Goal: Use online tool/utility

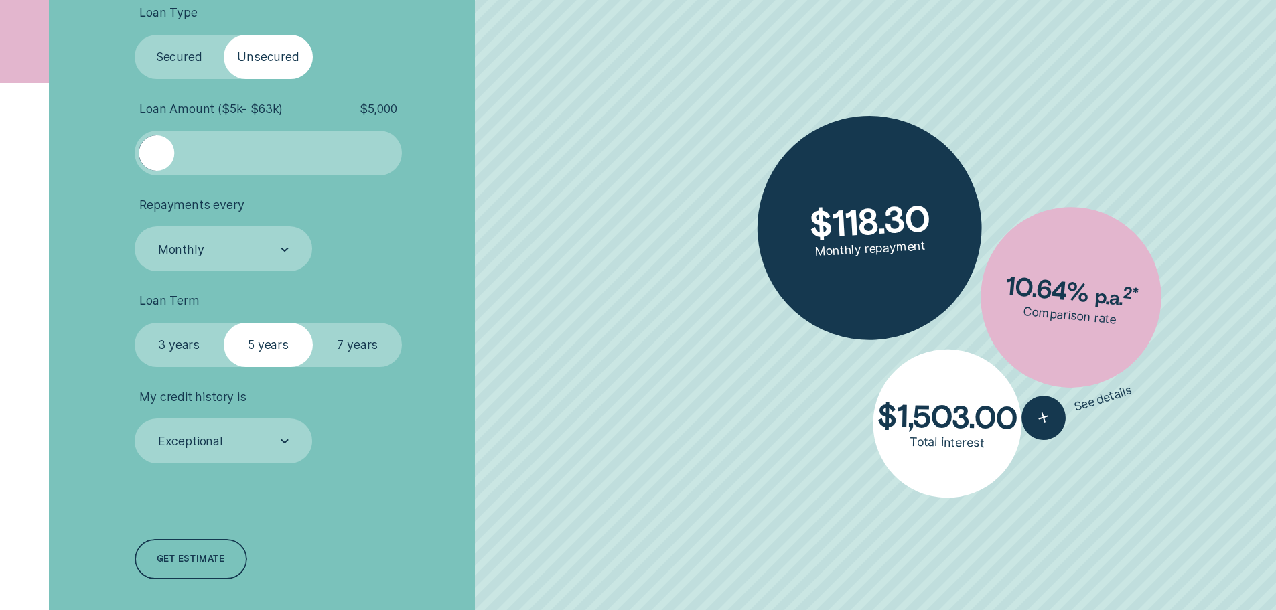
scroll to position [536, 0]
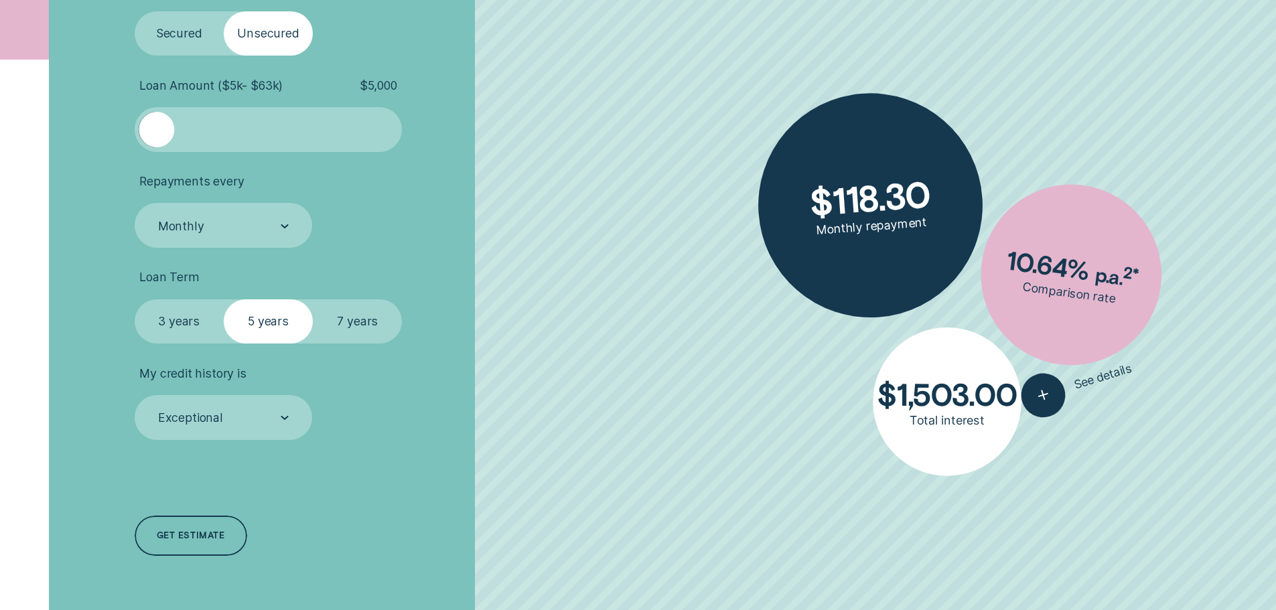
click at [267, 441] on div "Loan Type Select Loan Type Secured Unsecured Loan Amount ( $5k - $63k ) $ 5,000…" at bounding box center [340, 270] width 426 height 719
click at [268, 435] on div "Exceptional" at bounding box center [224, 417] width 178 height 45
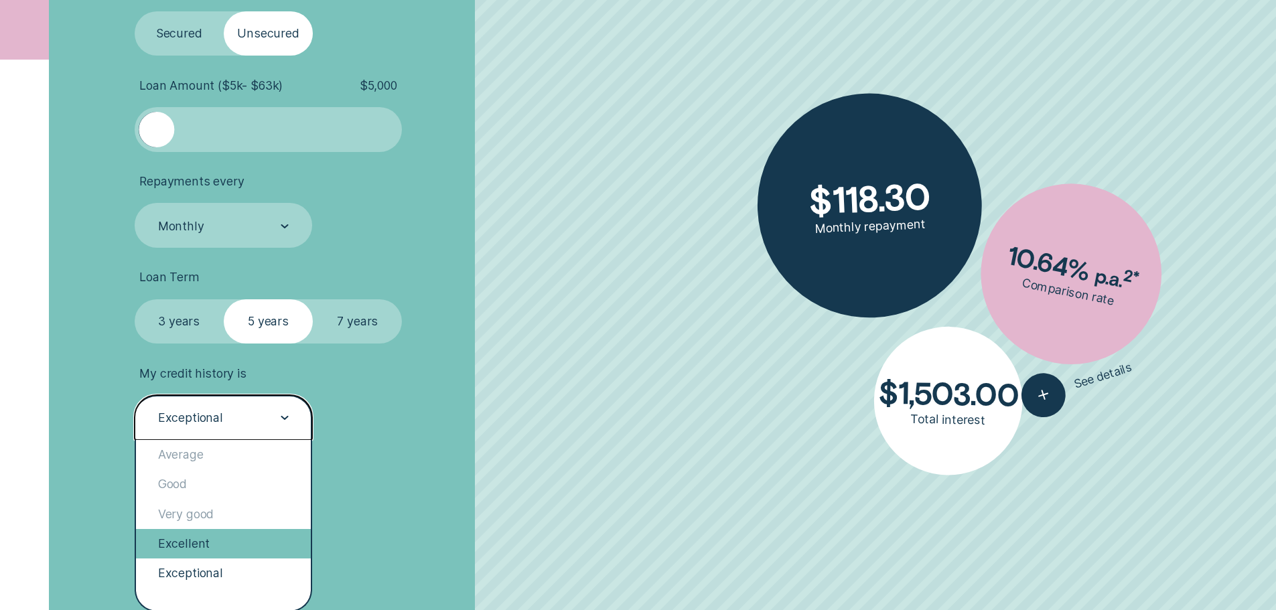
click at [202, 548] on div "Excellent" at bounding box center [223, 543] width 175 height 29
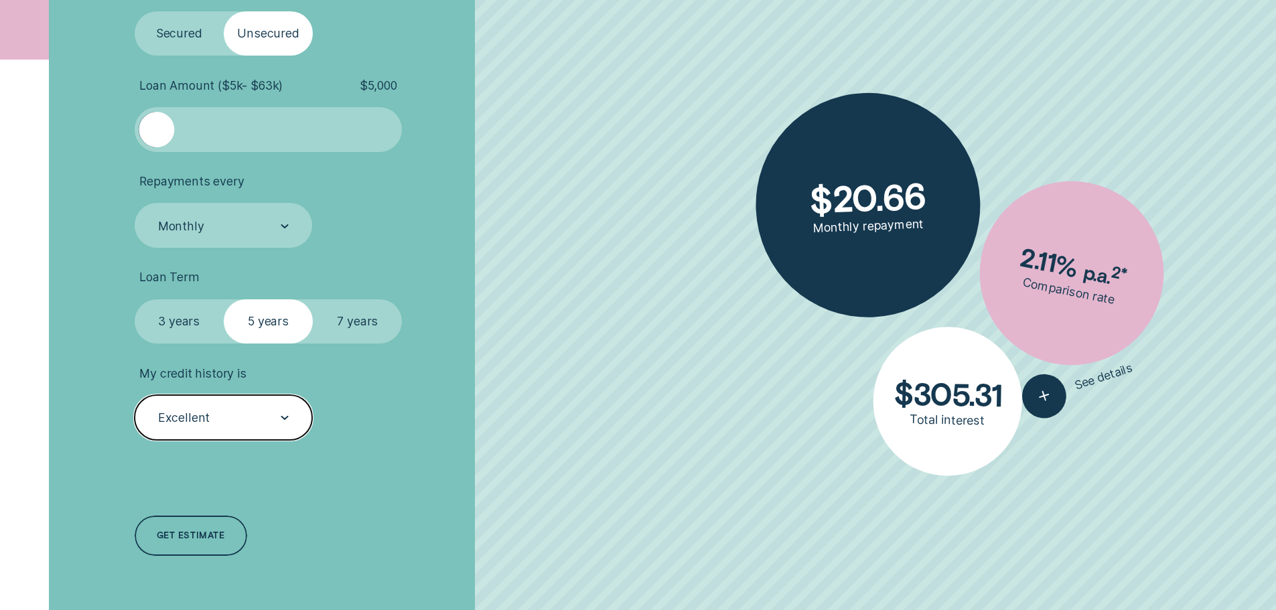
click at [477, 465] on div "Loan Type Select Loan Type Secured Unsecured Loan Amount ( $5k - $63k ) $ 5,000…" at bounding box center [340, 270] width 426 height 719
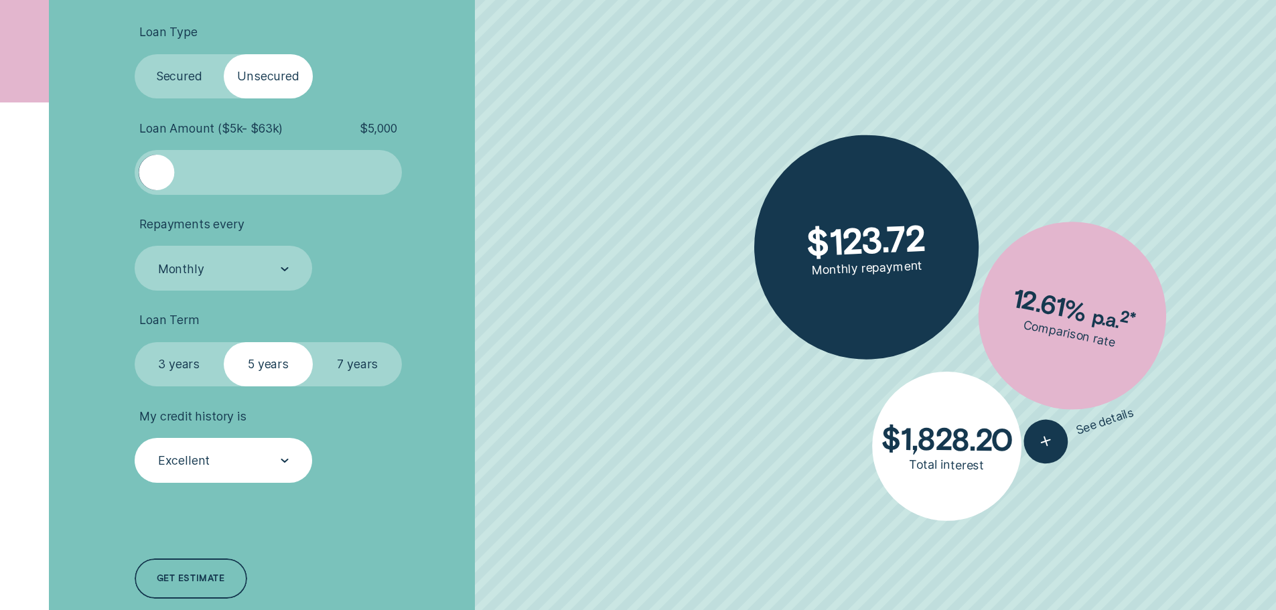
scroll to position [469, 0]
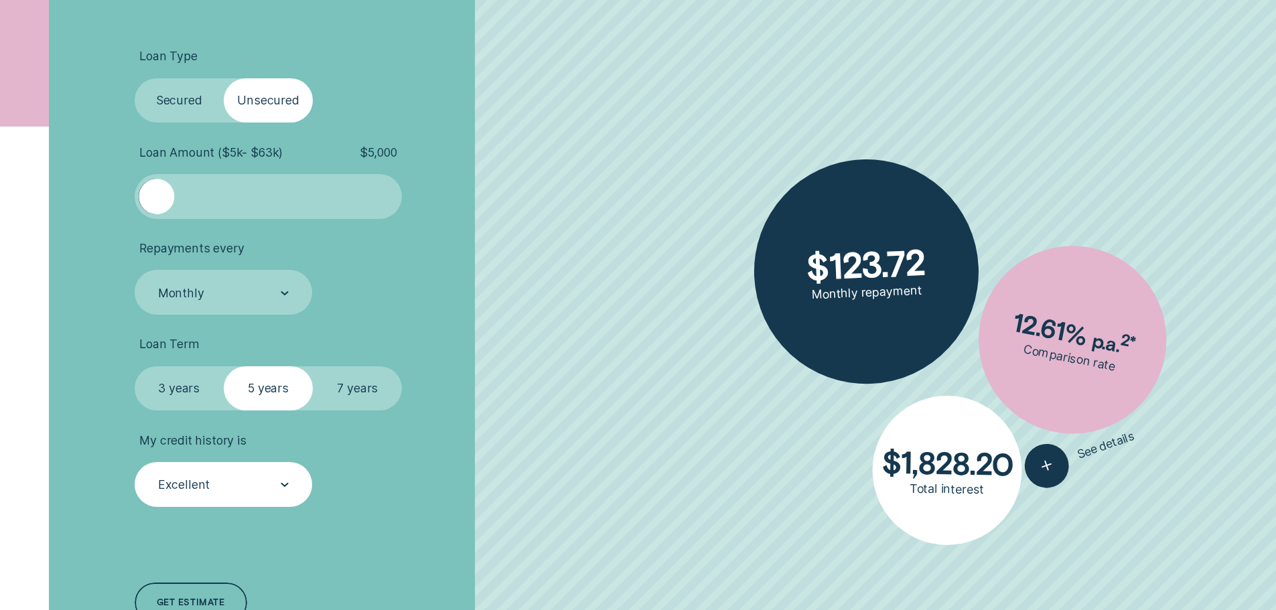
click at [367, 391] on label "7 years" at bounding box center [357, 388] width 89 height 45
click at [313, 366] on input "7 years" at bounding box center [313, 366] width 0 height 0
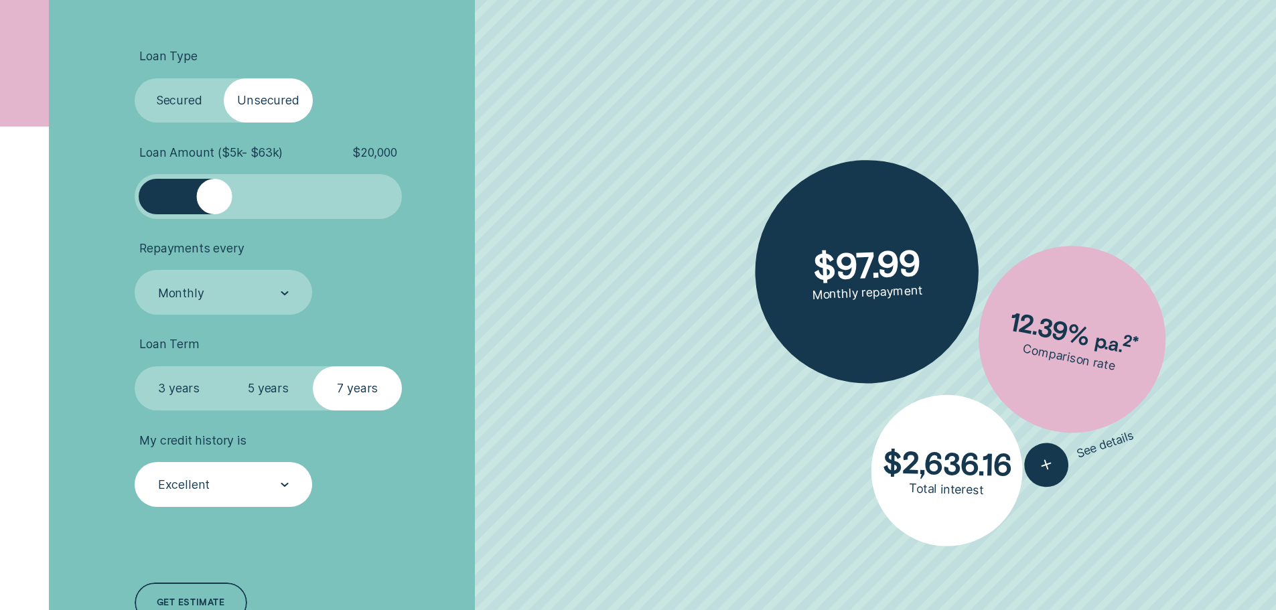
drag, startPoint x: 188, startPoint y: 206, endPoint x: 230, endPoint y: 214, distance: 42.9
click at [230, 214] on div at bounding box center [269, 196] width 268 height 45
click at [239, 210] on div at bounding box center [237, 196] width 35 height 35
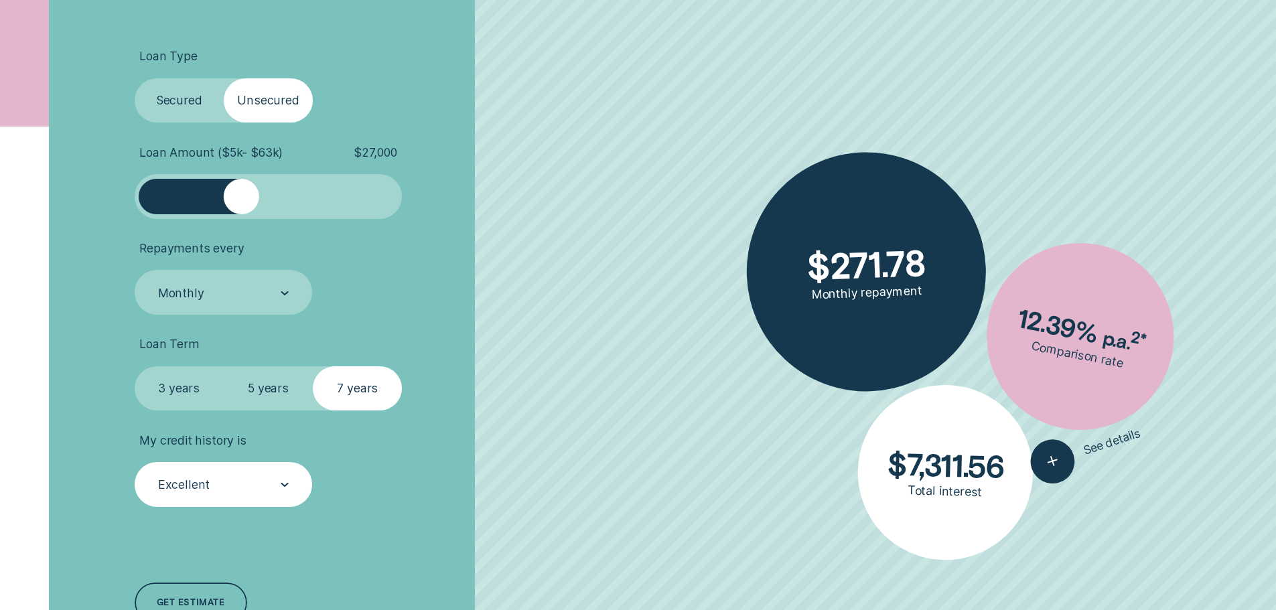
click at [242, 210] on div at bounding box center [241, 196] width 35 height 35
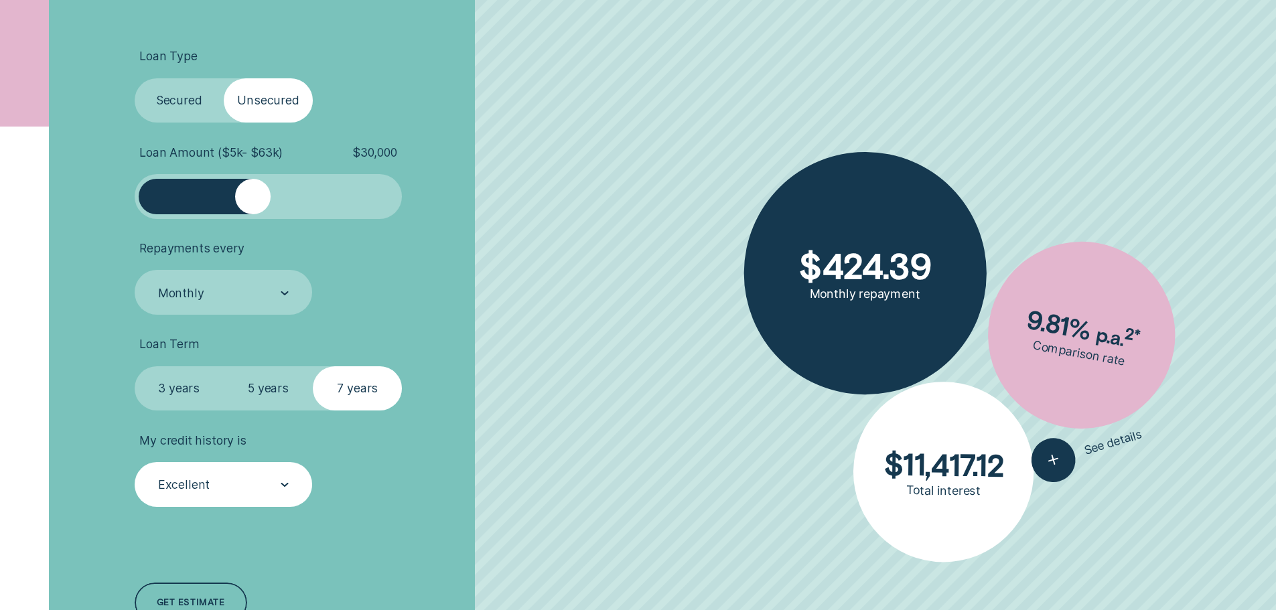
drag, startPoint x: 247, startPoint y: 211, endPoint x: 254, endPoint y: 214, distance: 7.5
click at [254, 214] on div at bounding box center [269, 196] width 268 height 45
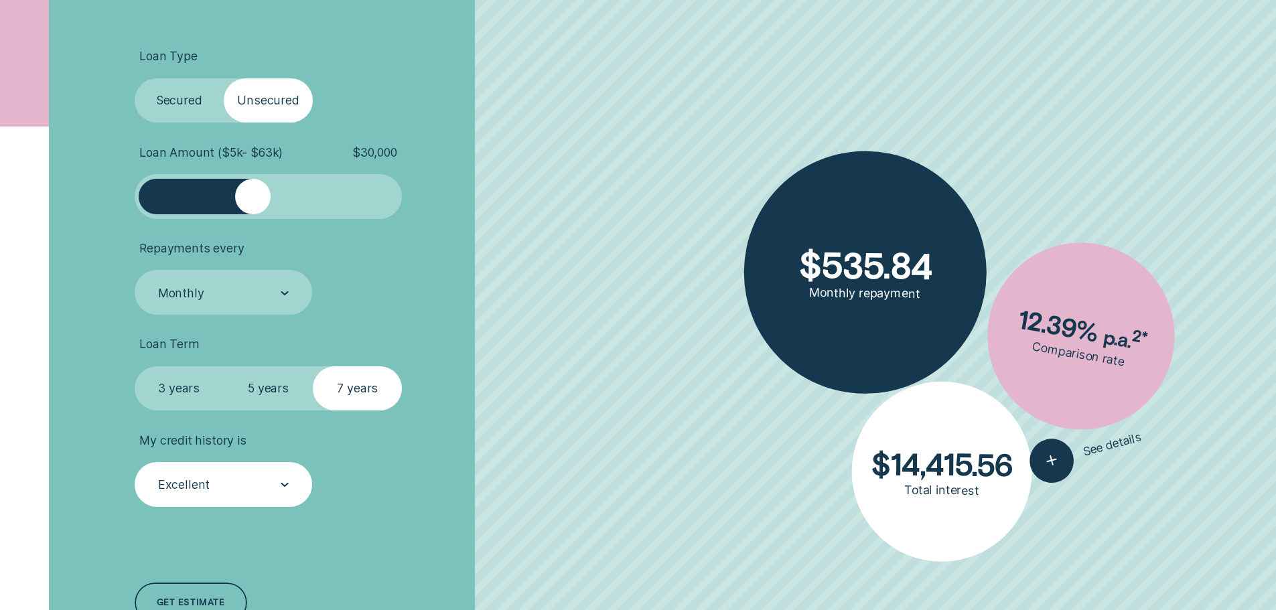
click at [390, 242] on li "Repayments every Monthly" at bounding box center [340, 278] width 411 height 74
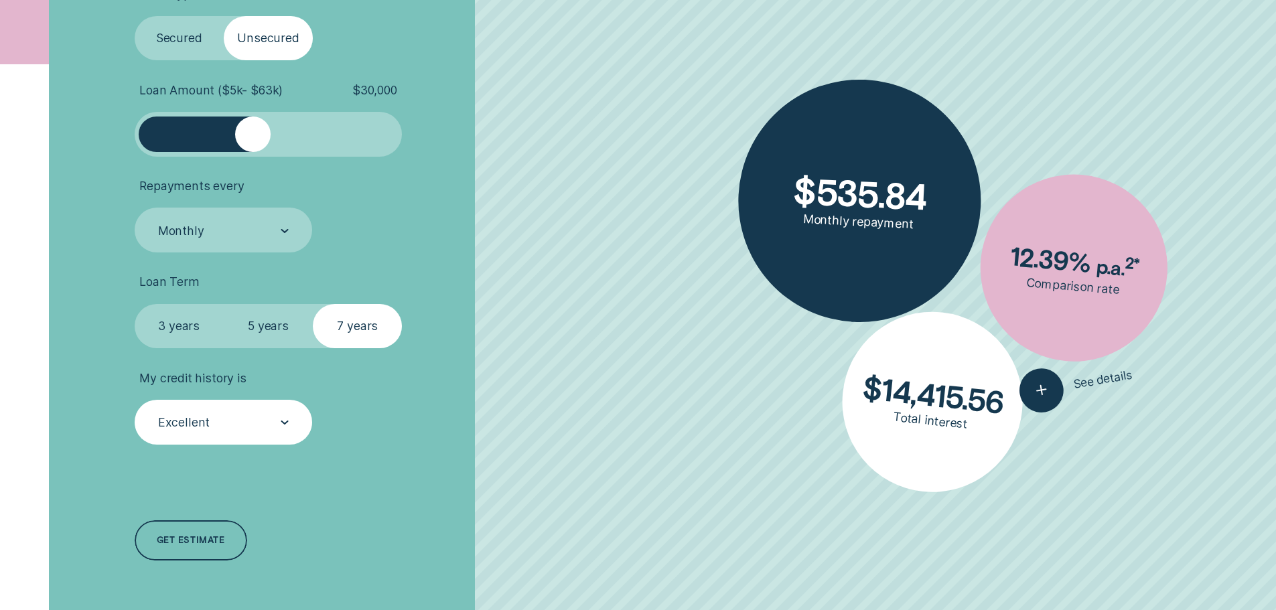
scroll to position [603, 0]
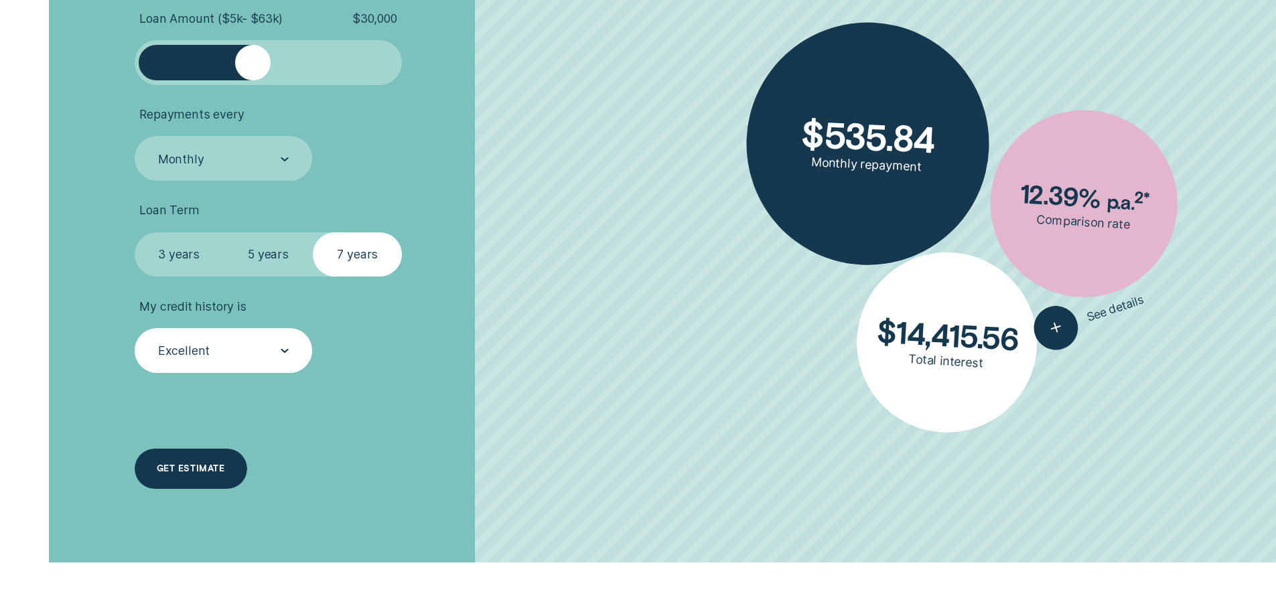
click at [228, 468] on div "Get estimate" at bounding box center [191, 469] width 113 height 40
